Goal: Find specific page/section: Find specific page/section

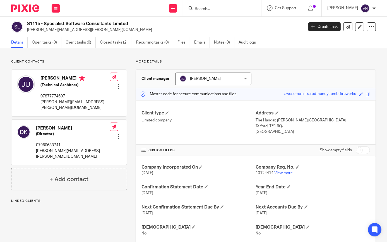
click at [224, 9] on input "Search" at bounding box center [219, 9] width 50 height 5
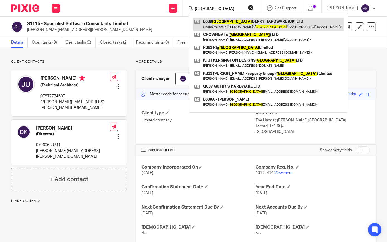
type input "[GEOGRAPHIC_DATA]"
click at [232, 21] on link at bounding box center [268, 24] width 151 height 13
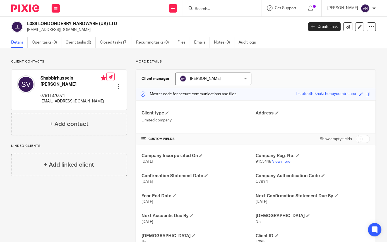
click at [222, 11] on input "Search" at bounding box center [219, 9] width 50 height 5
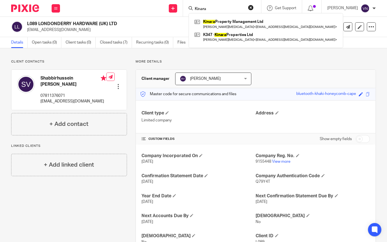
drag, startPoint x: 225, startPoint y: 8, endPoint x: 207, endPoint y: 6, distance: 18.5
click at [207, 6] on div "Kinara" at bounding box center [220, 8] width 65 height 7
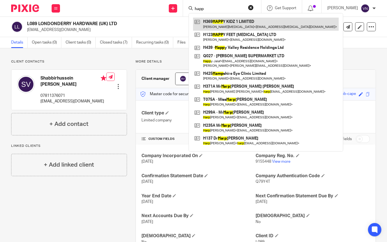
type input "happ"
click at [236, 23] on link at bounding box center [265, 24] width 145 height 13
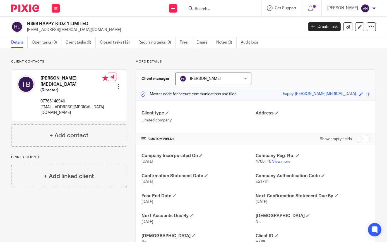
click at [230, 9] on input "Search" at bounding box center [219, 9] width 50 height 5
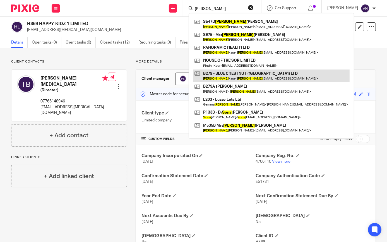
type input "Sonia"
click at [237, 75] on link at bounding box center [271, 75] width 156 height 13
